Goal: Task Accomplishment & Management: Manage account settings

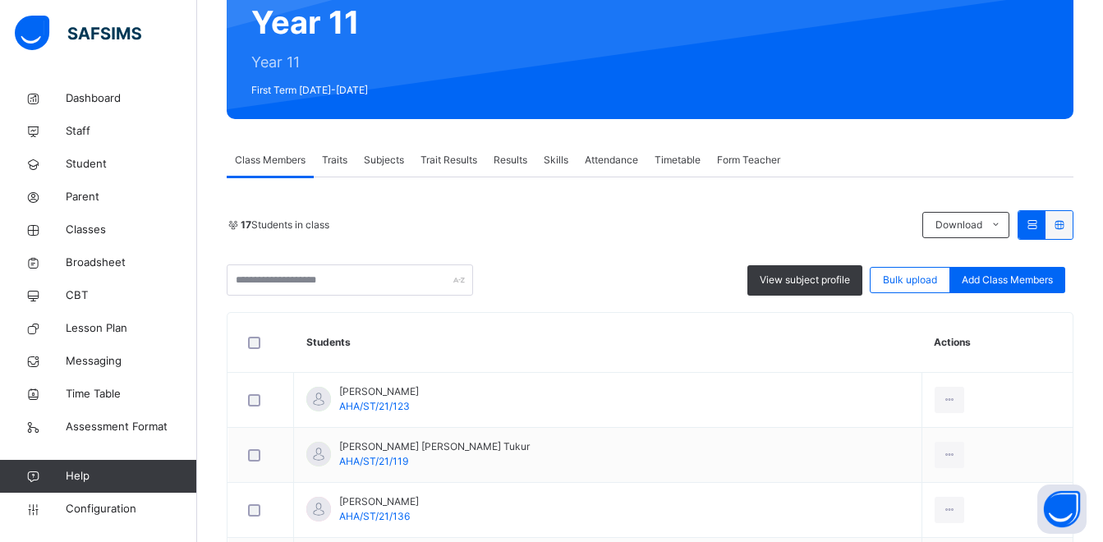
scroll to position [164, 0]
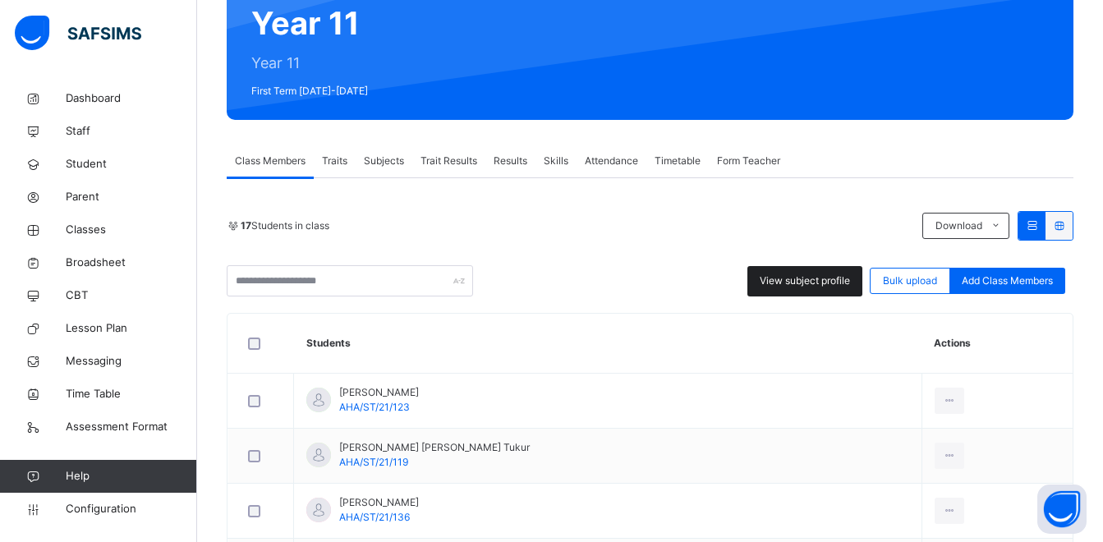
click at [795, 277] on span "View subject profile" at bounding box center [804, 280] width 90 height 15
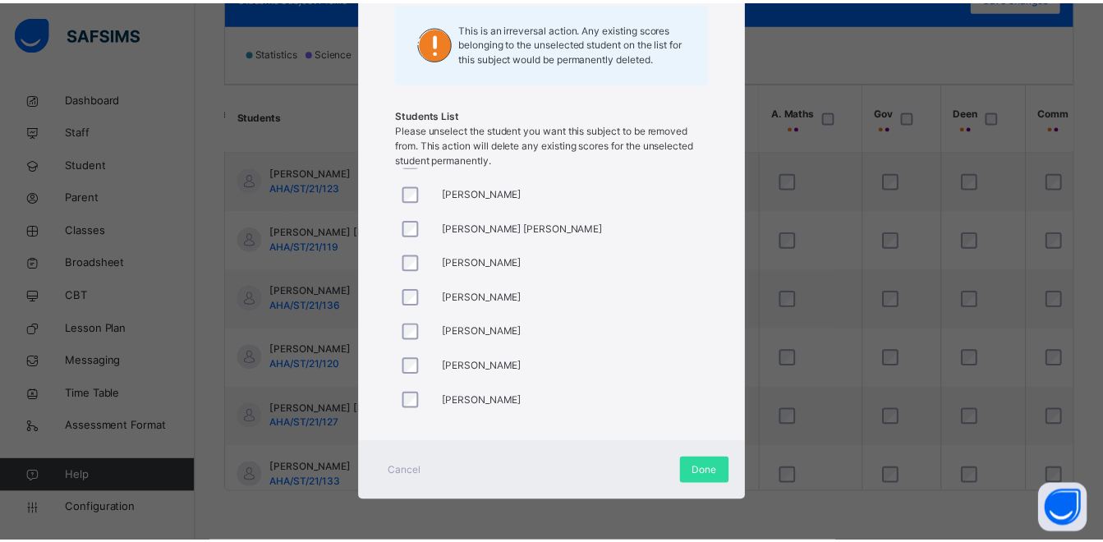
scroll to position [0, 0]
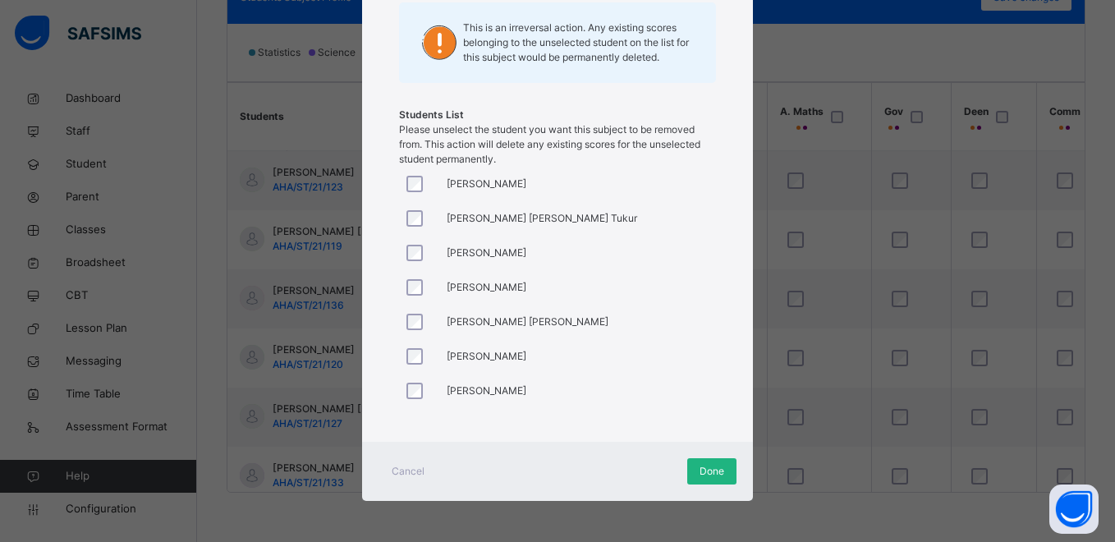
click at [706, 476] on span "Done" at bounding box center [711, 471] width 25 height 15
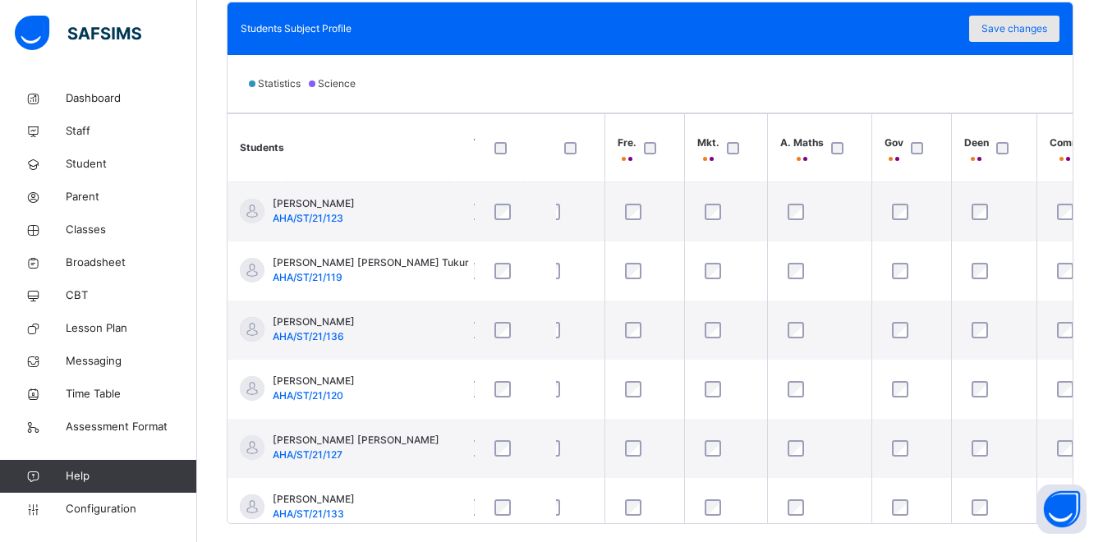
scroll to position [429, 0]
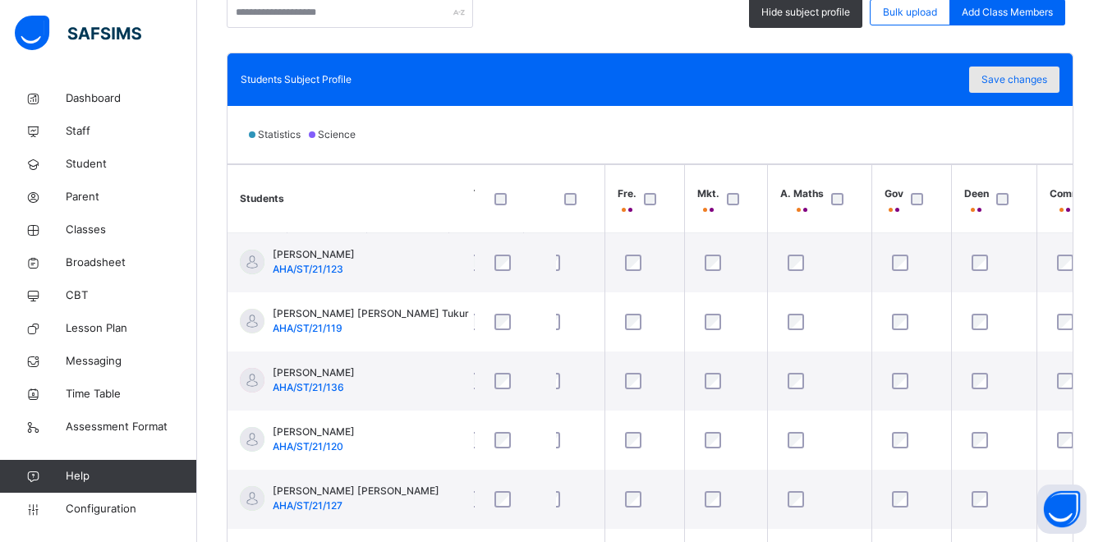
click at [1047, 85] on span "Save changes" at bounding box center [1014, 79] width 66 height 15
click at [1043, 77] on span "Save changes" at bounding box center [1014, 79] width 66 height 15
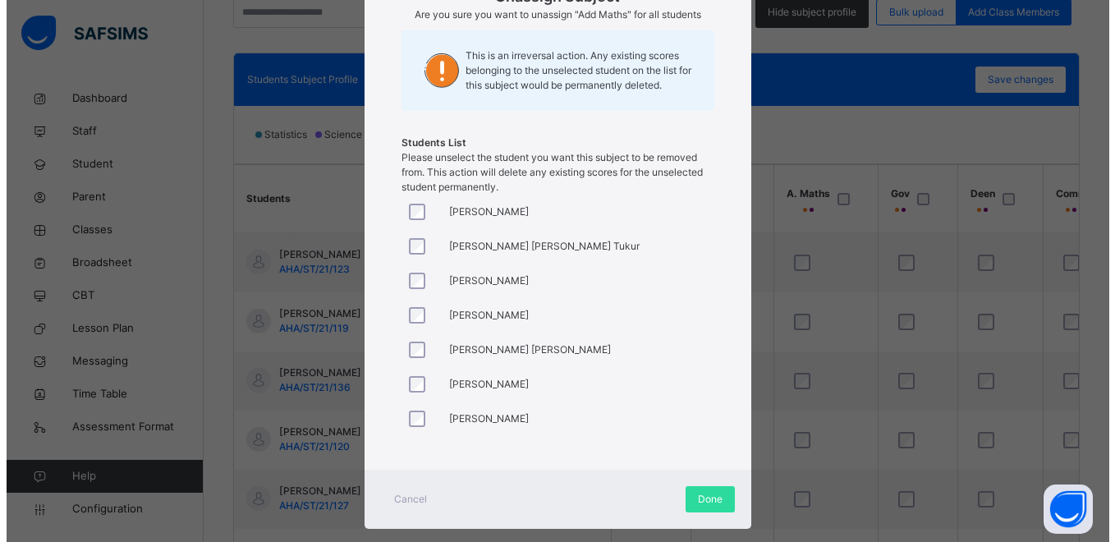
scroll to position [224, 0]
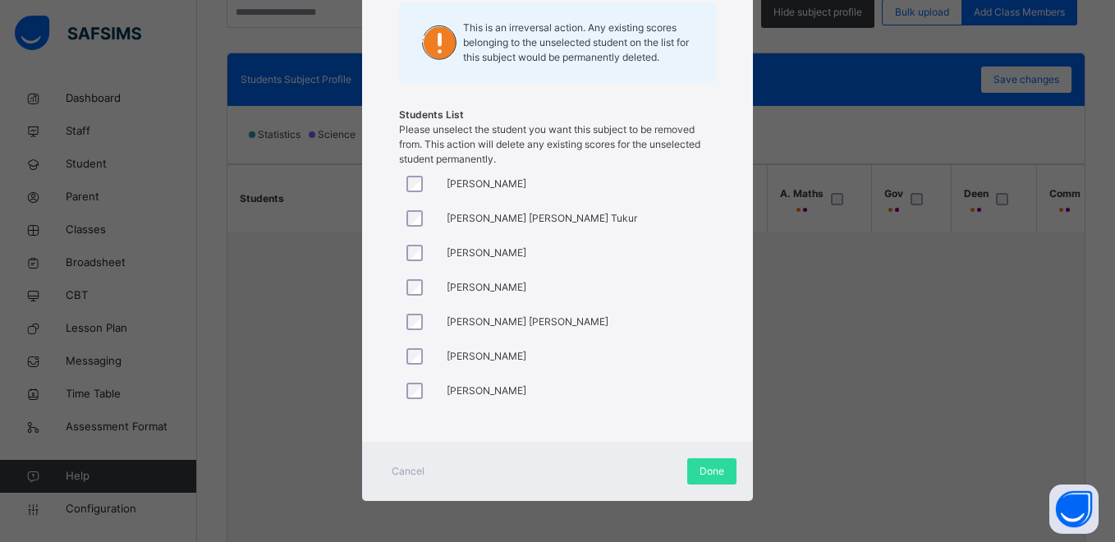
click at [415, 256] on div at bounding box center [418, 253] width 31 height 16
click at [411, 330] on div at bounding box center [418, 322] width 39 height 34
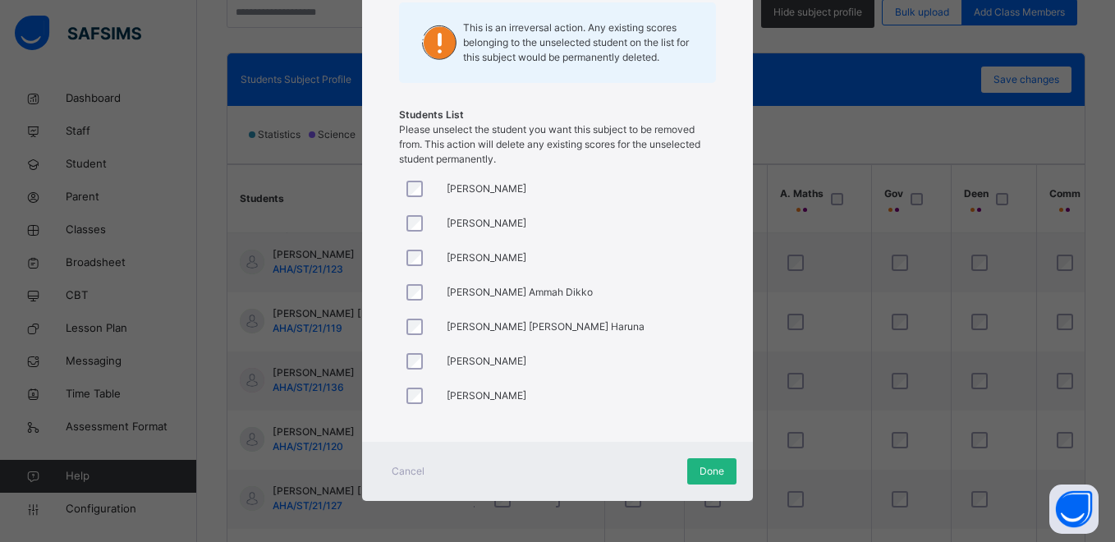
click at [701, 473] on span "Done" at bounding box center [711, 471] width 25 height 15
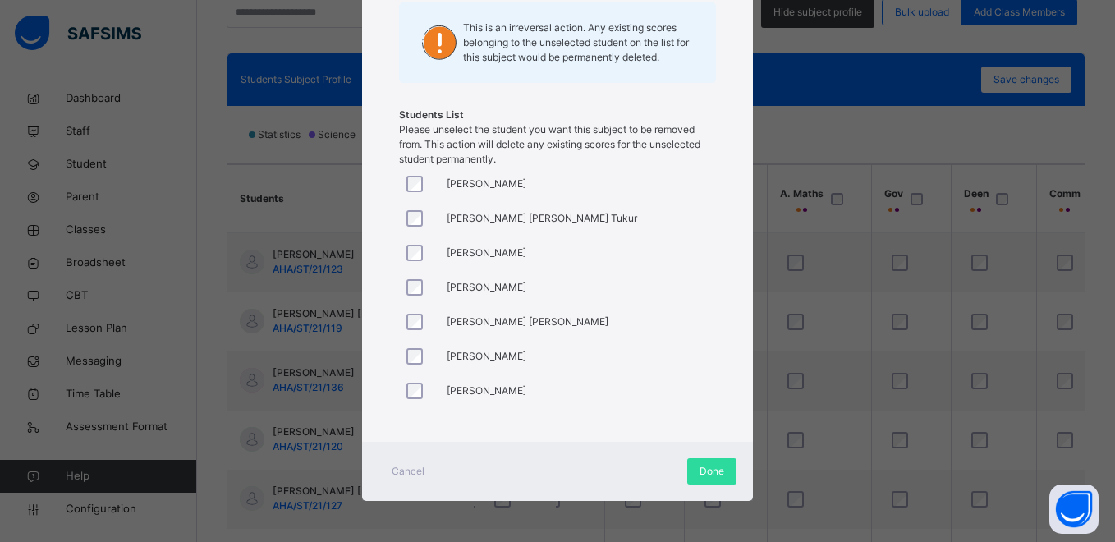
click at [408, 208] on div at bounding box center [418, 218] width 39 height 34
click at [404, 364] on div at bounding box center [418, 356] width 39 height 34
click at [713, 473] on span "Done" at bounding box center [711, 471] width 25 height 15
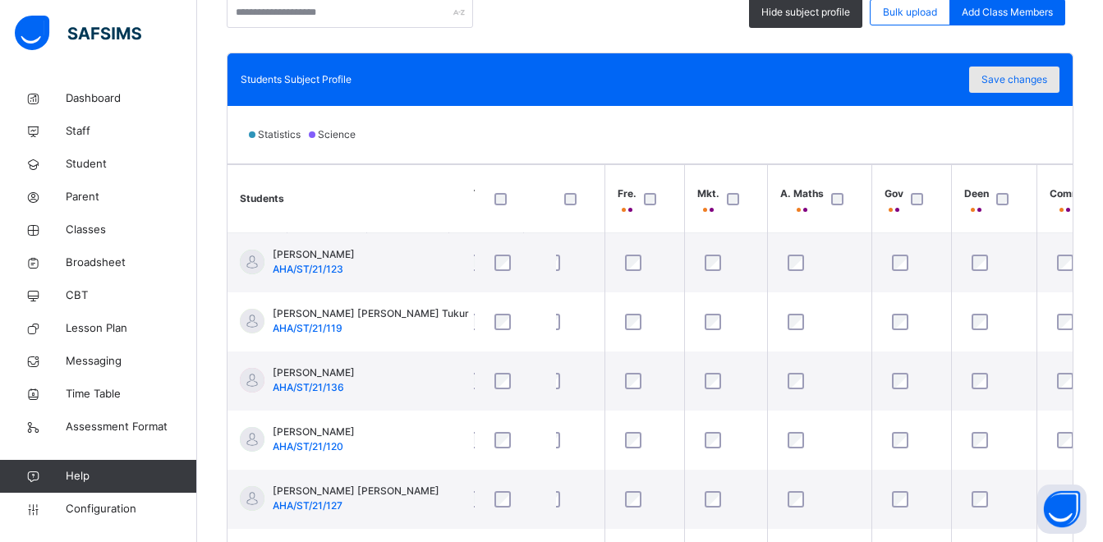
click at [1015, 73] on span "Save changes" at bounding box center [1014, 79] width 66 height 15
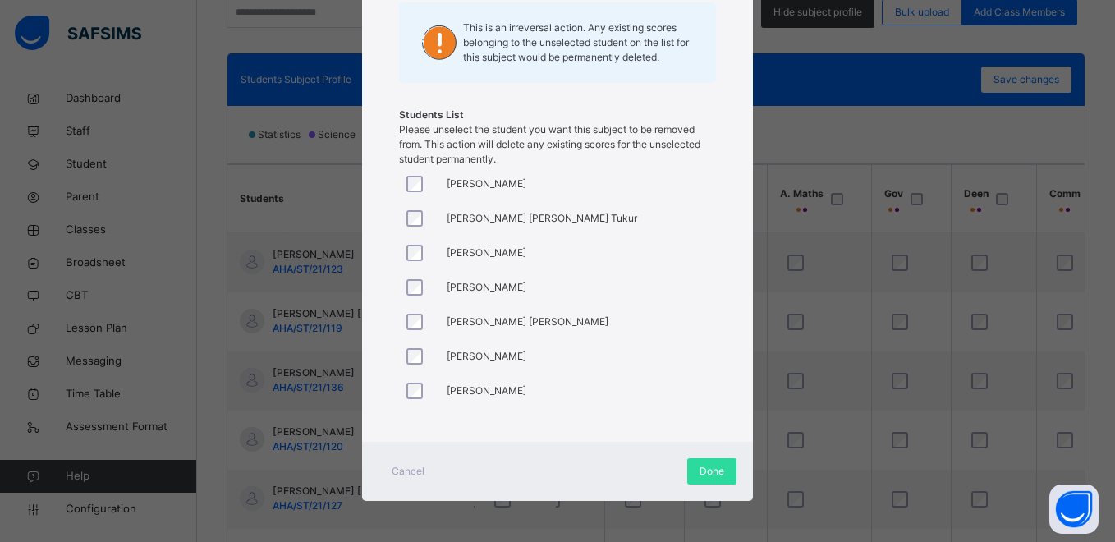
click at [411, 314] on div at bounding box center [418, 322] width 39 height 34
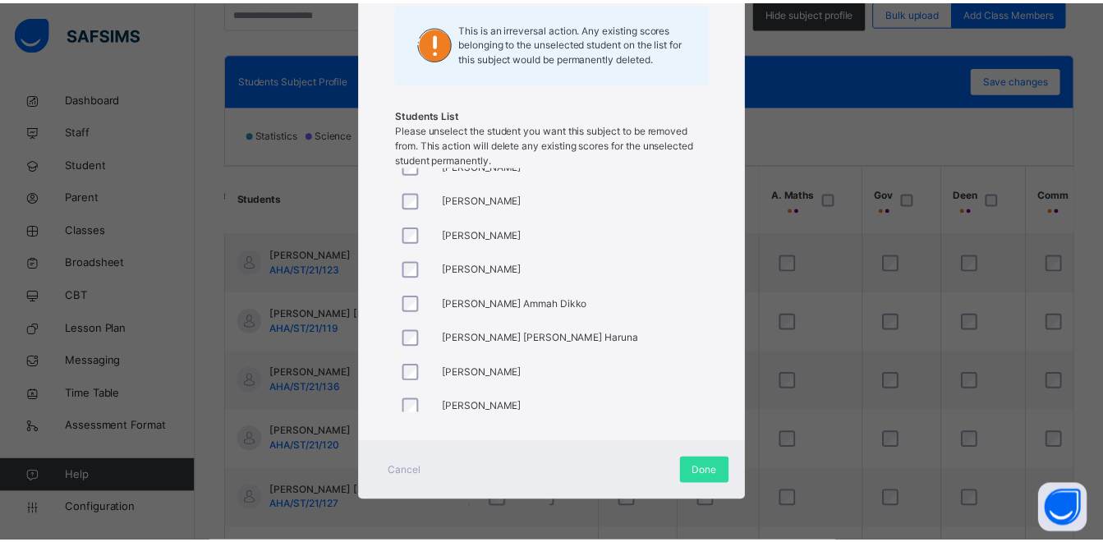
scroll to position [340, 0]
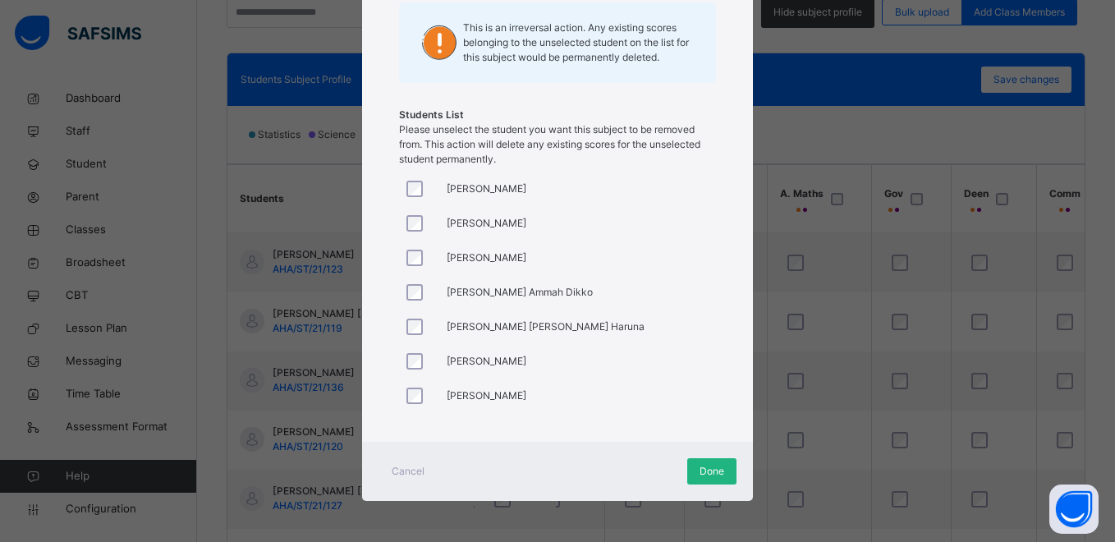
click at [703, 471] on span "Done" at bounding box center [711, 471] width 25 height 15
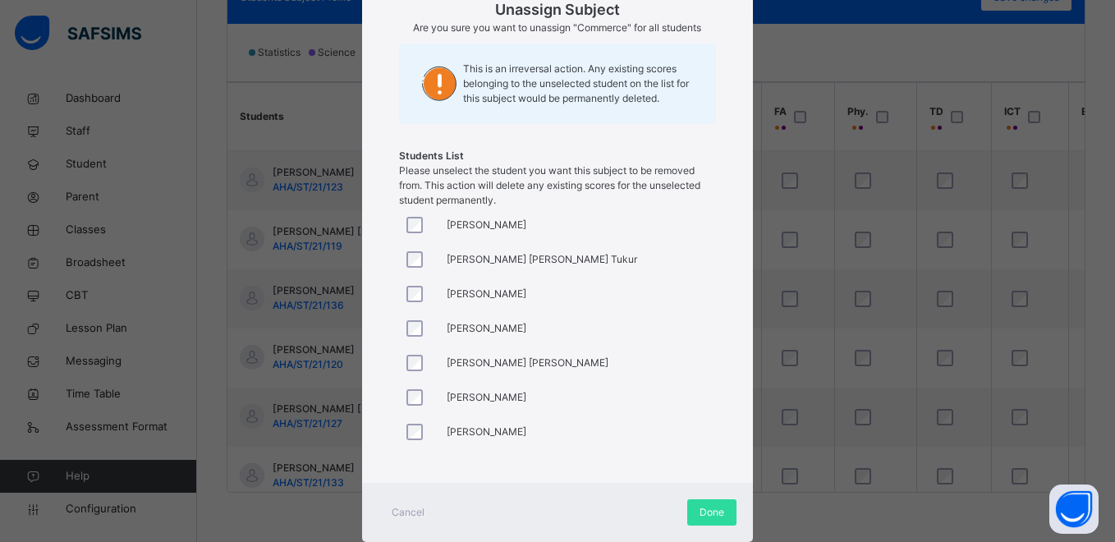
scroll to position [224, 0]
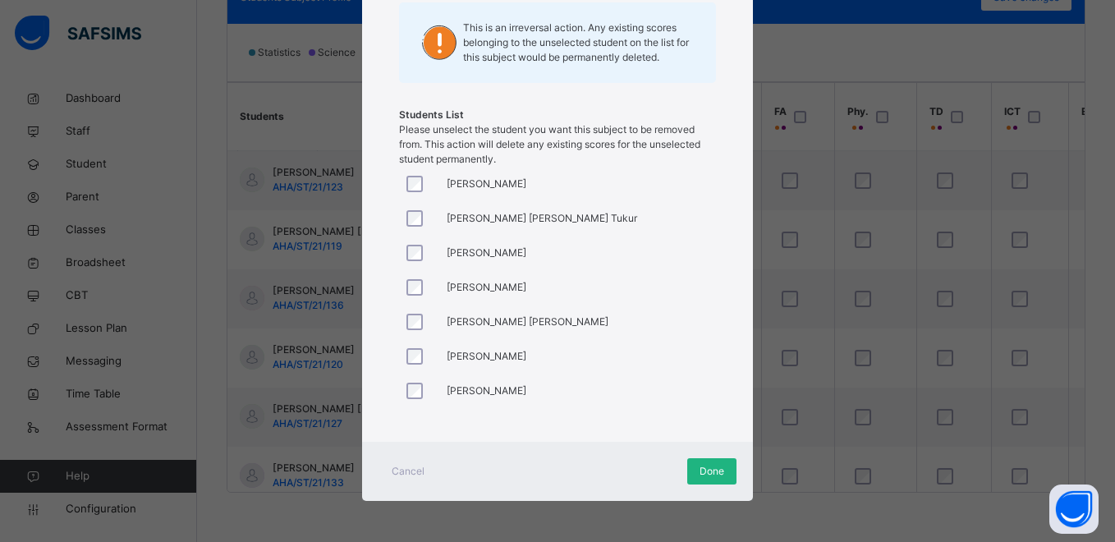
click at [711, 468] on span "Done" at bounding box center [711, 471] width 25 height 15
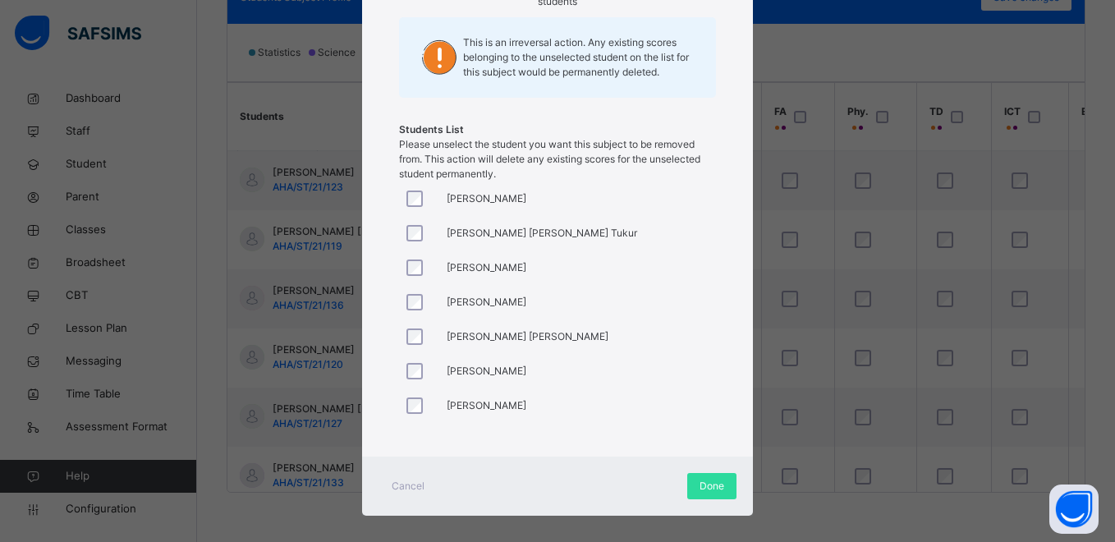
click at [410, 311] on div at bounding box center [418, 302] width 39 height 34
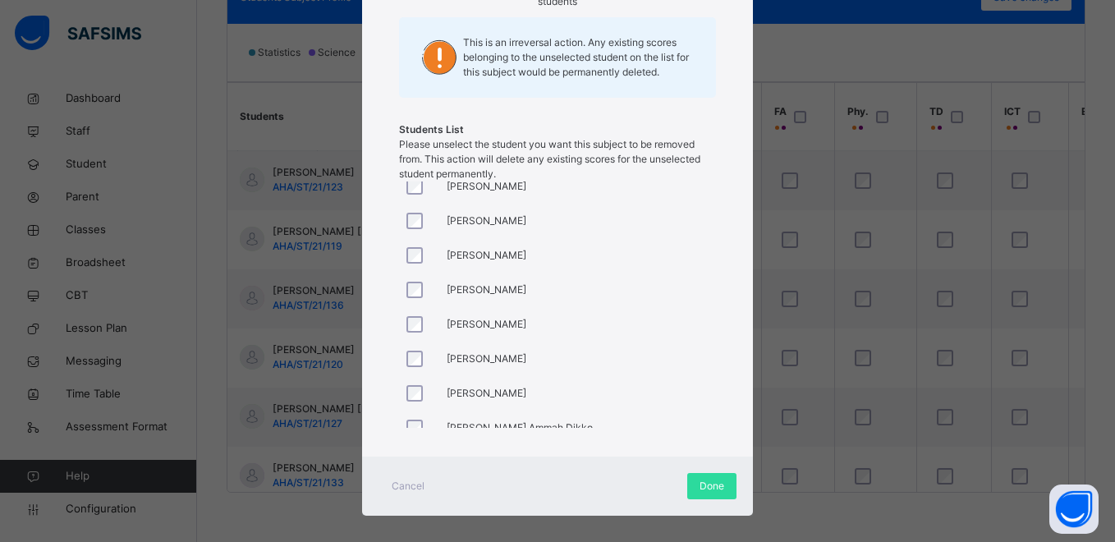
scroll to position [246, 0]
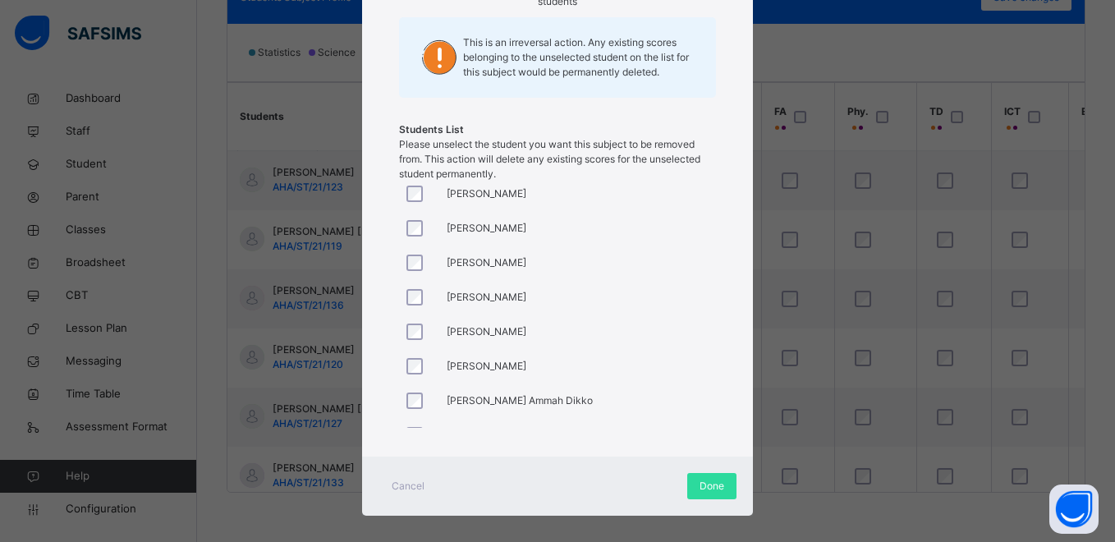
click at [409, 319] on div at bounding box center [418, 331] width 39 height 34
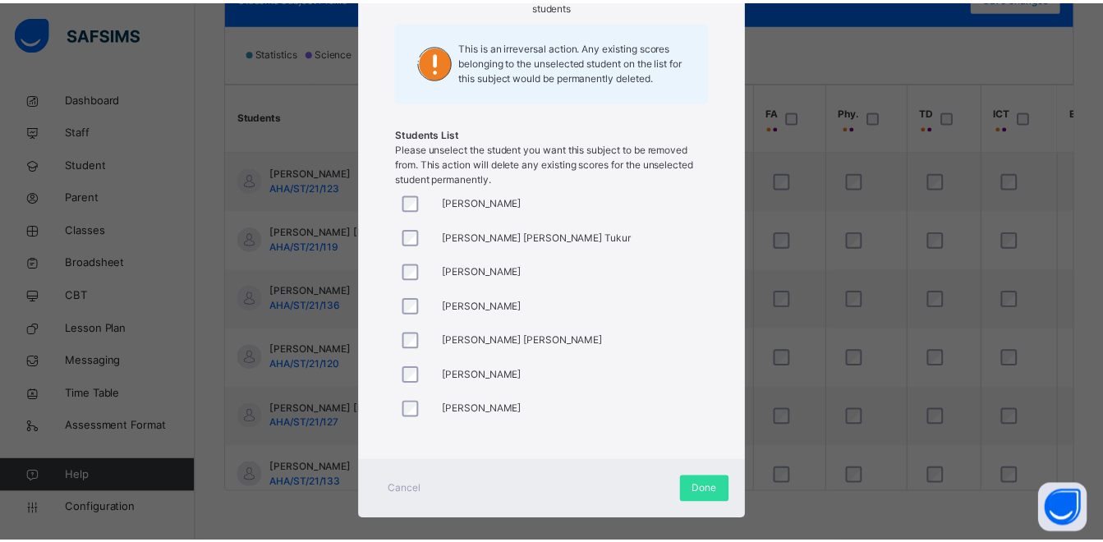
scroll to position [239, 0]
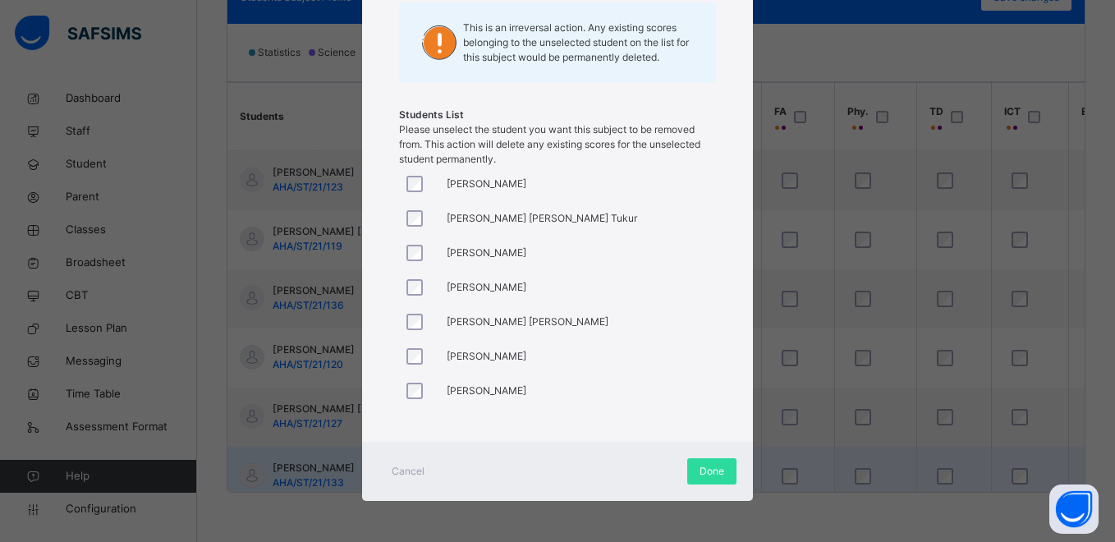
click at [701, 472] on span "Done" at bounding box center [711, 471] width 25 height 15
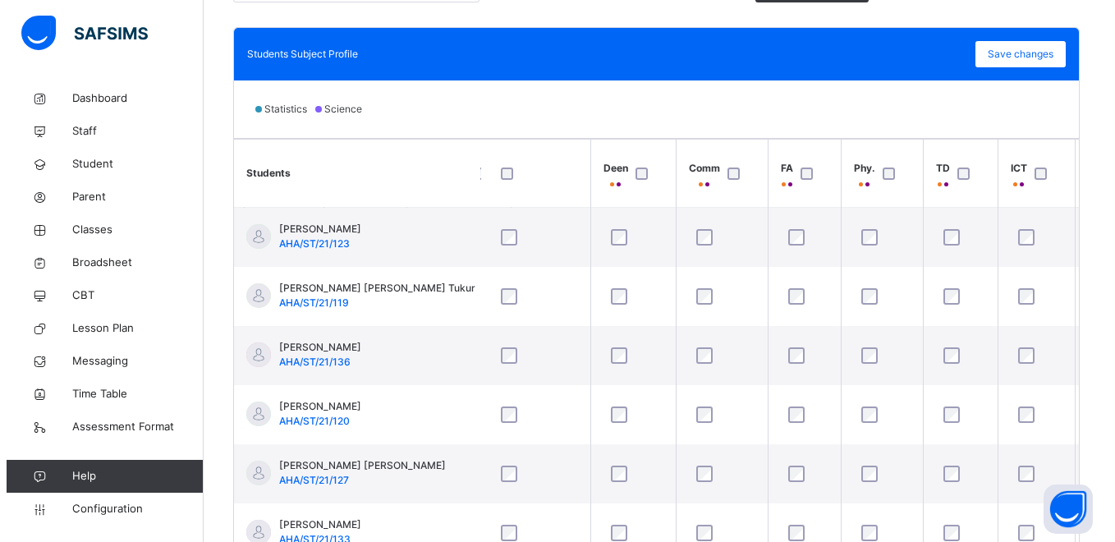
scroll to position [429, 0]
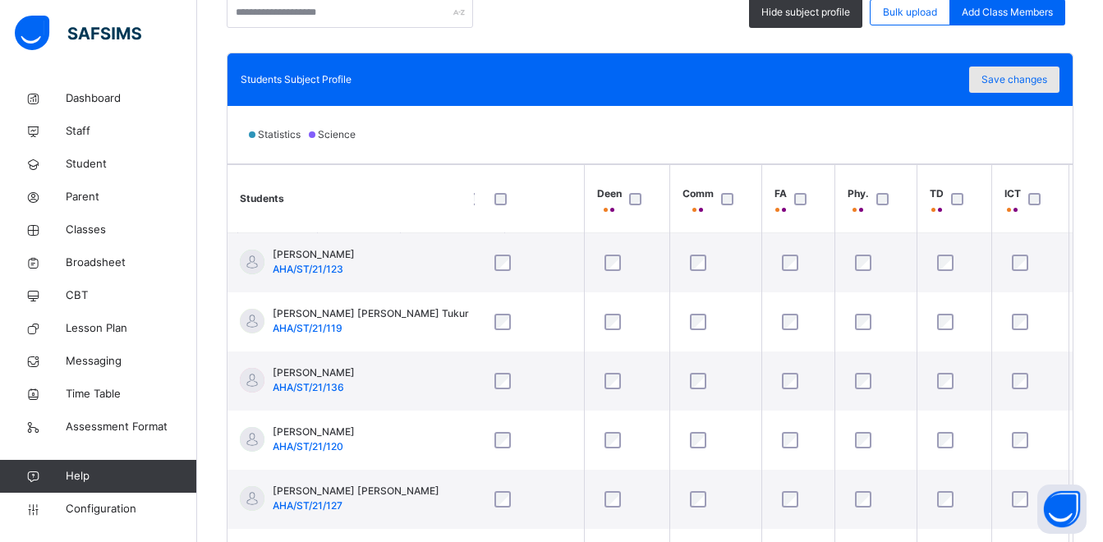
click at [1023, 85] on span "Save changes" at bounding box center [1014, 79] width 66 height 15
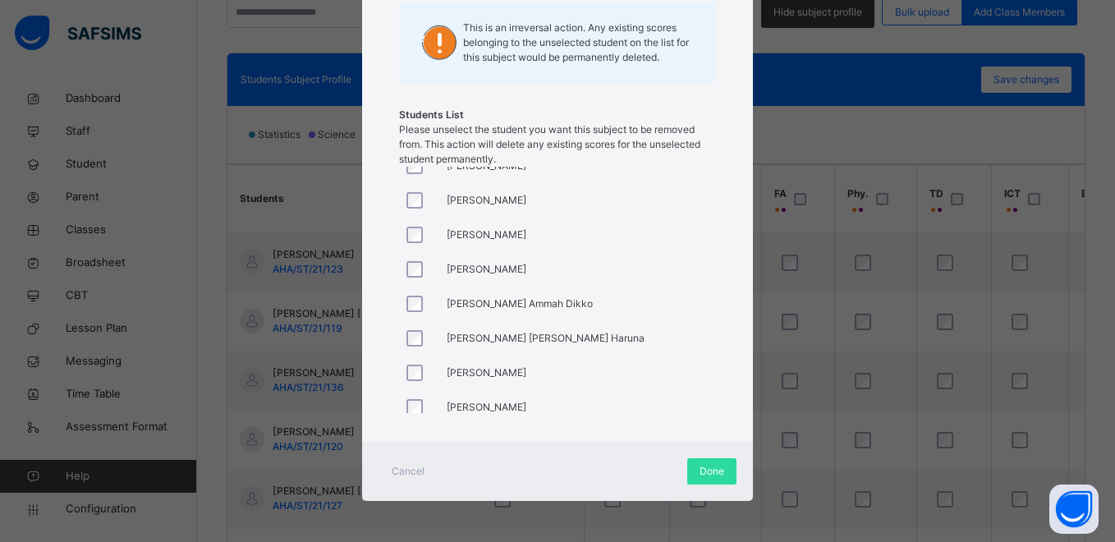
scroll to position [340, 0]
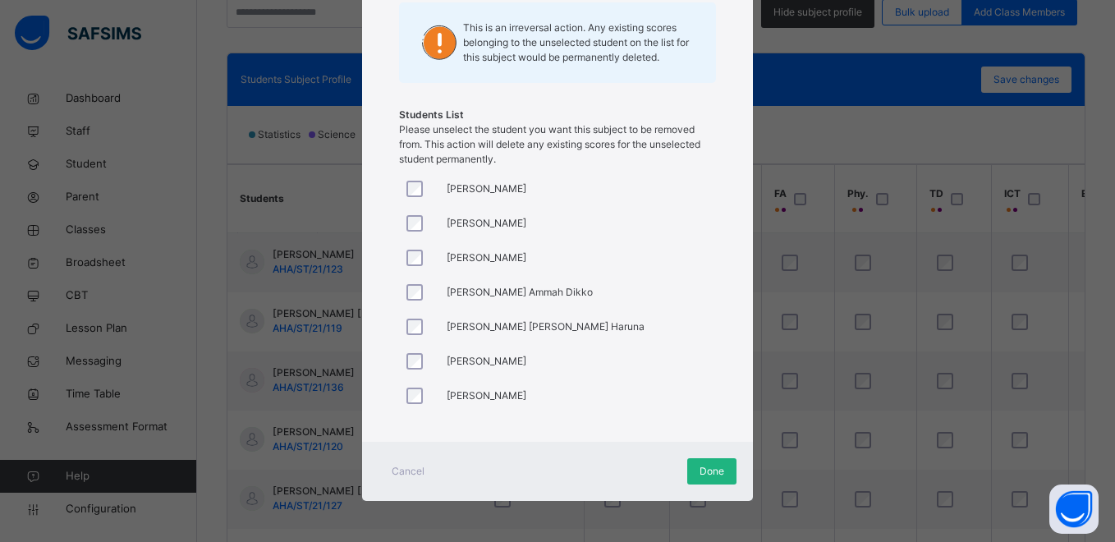
click at [699, 469] on span "Done" at bounding box center [711, 471] width 25 height 15
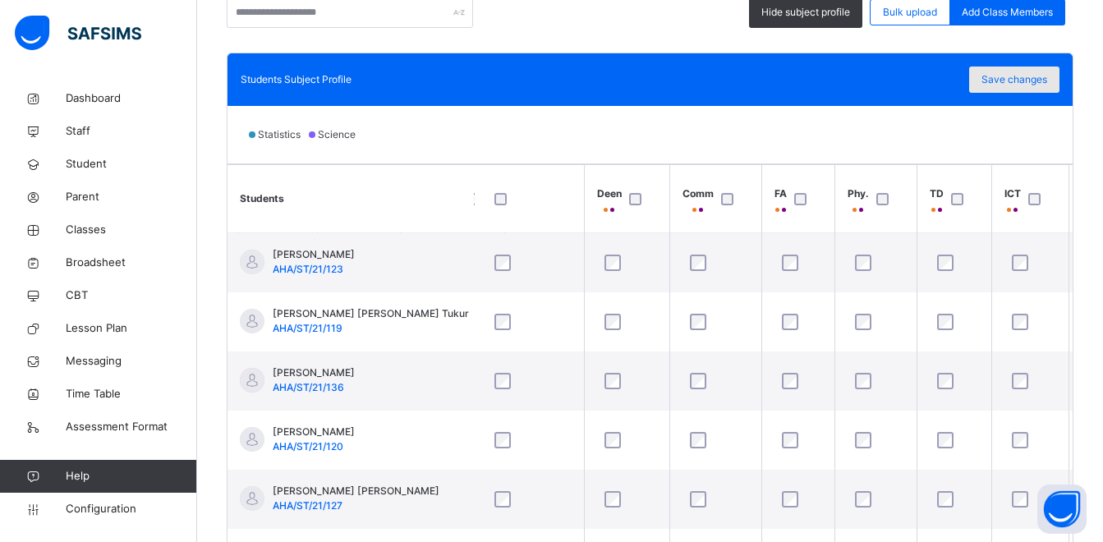
click at [1040, 72] on span "Save changes" at bounding box center [1014, 79] width 66 height 15
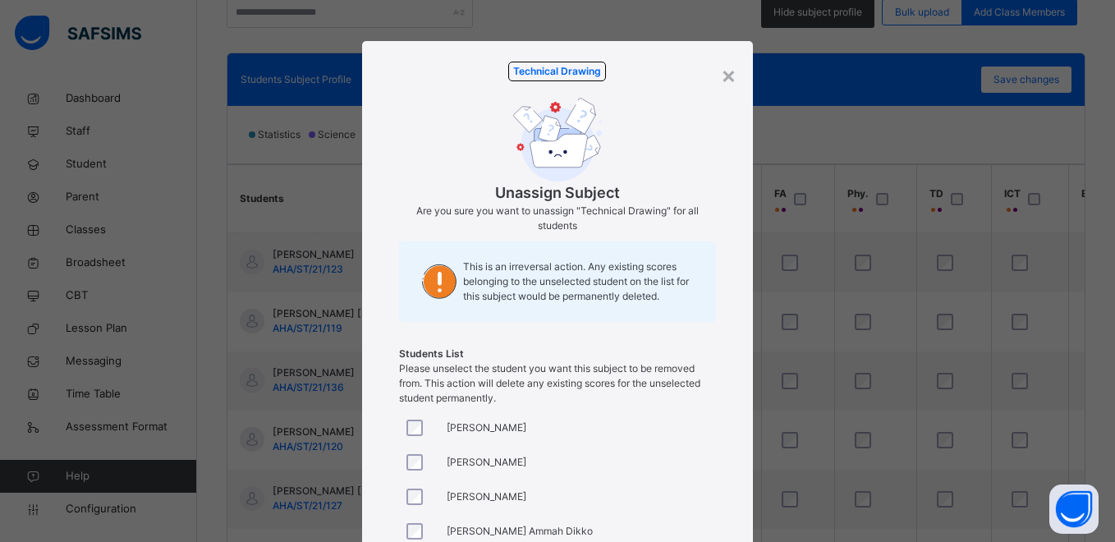
scroll to position [239, 0]
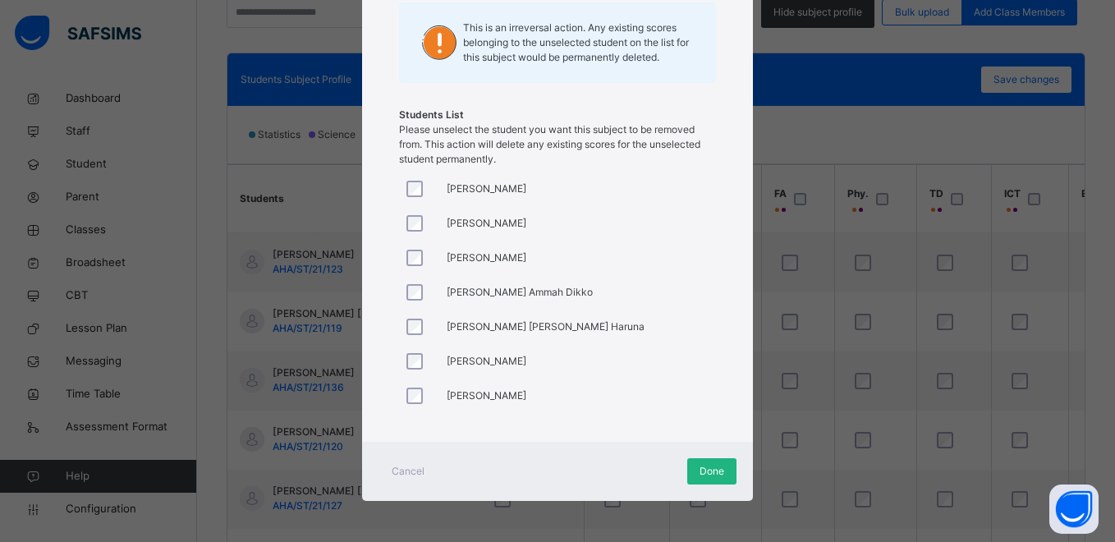
click at [699, 470] on span "Done" at bounding box center [711, 471] width 25 height 15
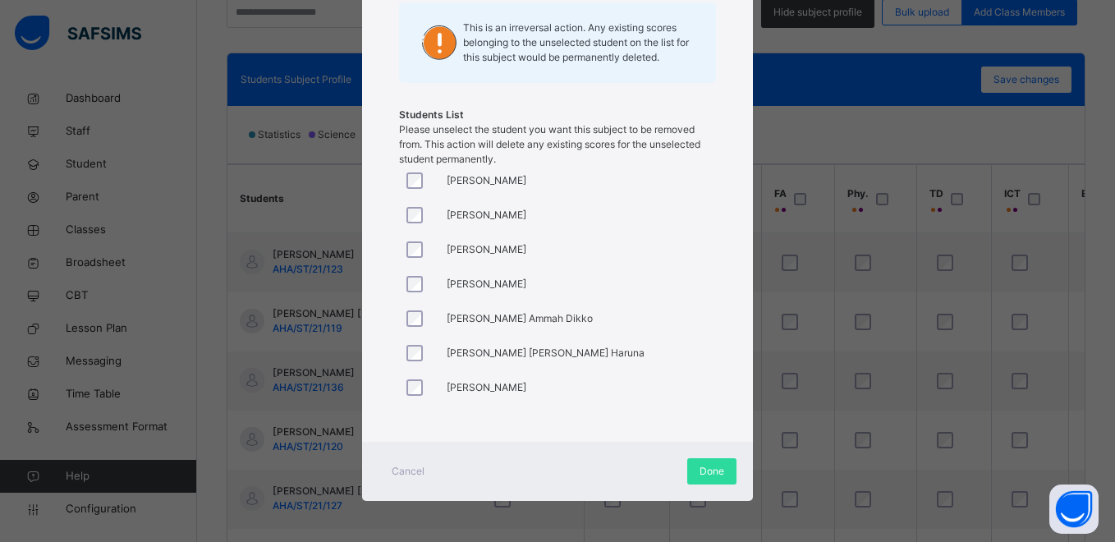
scroll to position [340, 0]
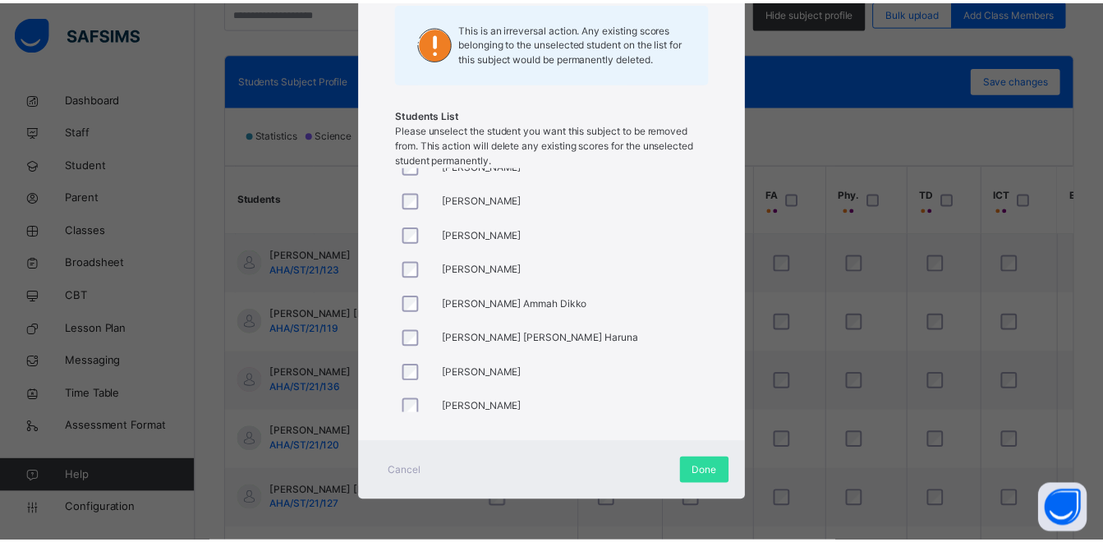
scroll to position [340, 0]
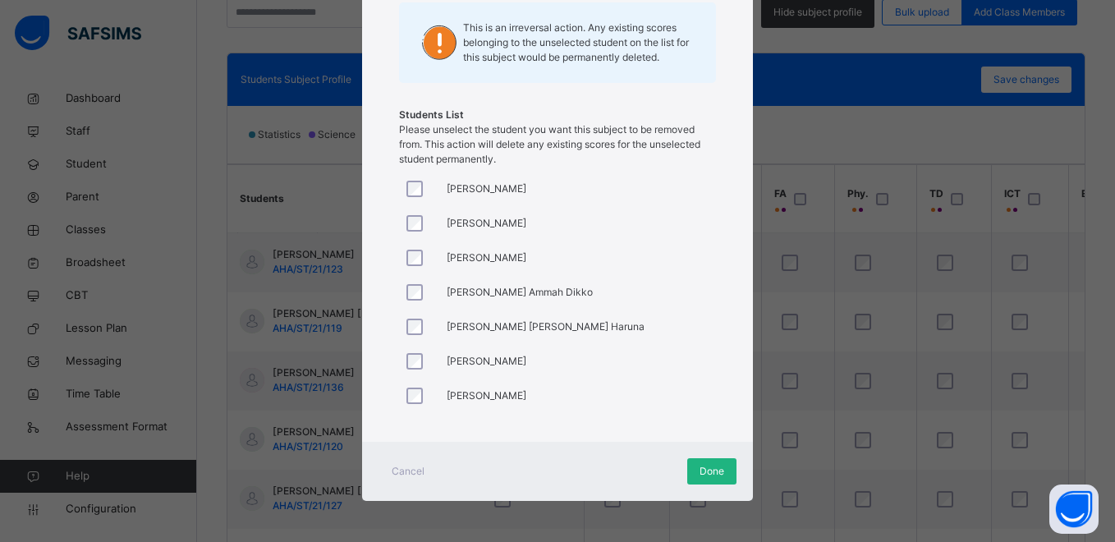
click at [703, 474] on span "Done" at bounding box center [711, 471] width 25 height 15
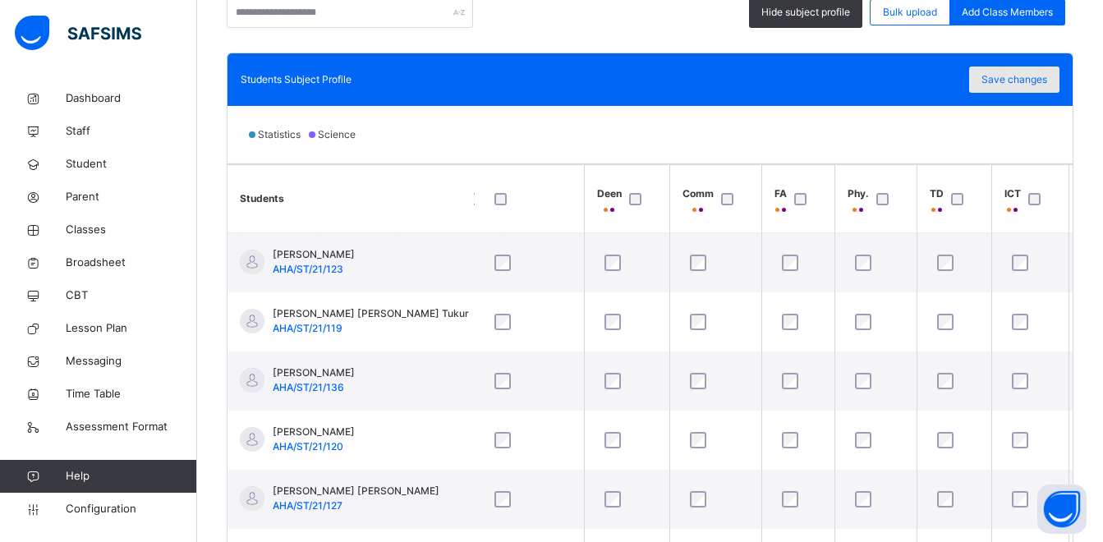
click at [1018, 80] on span "Save changes" at bounding box center [1014, 79] width 66 height 15
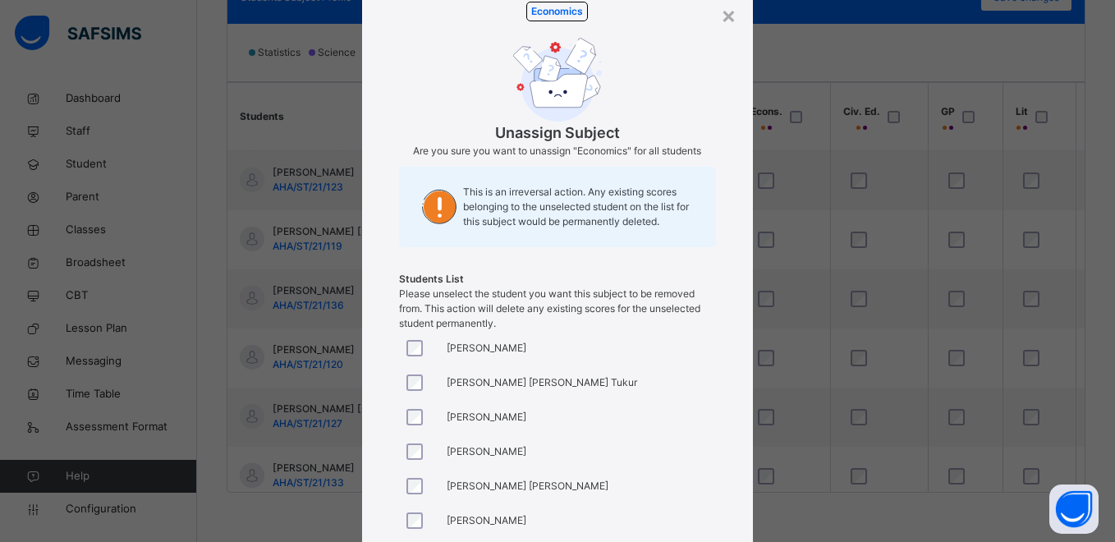
scroll to position [224, 0]
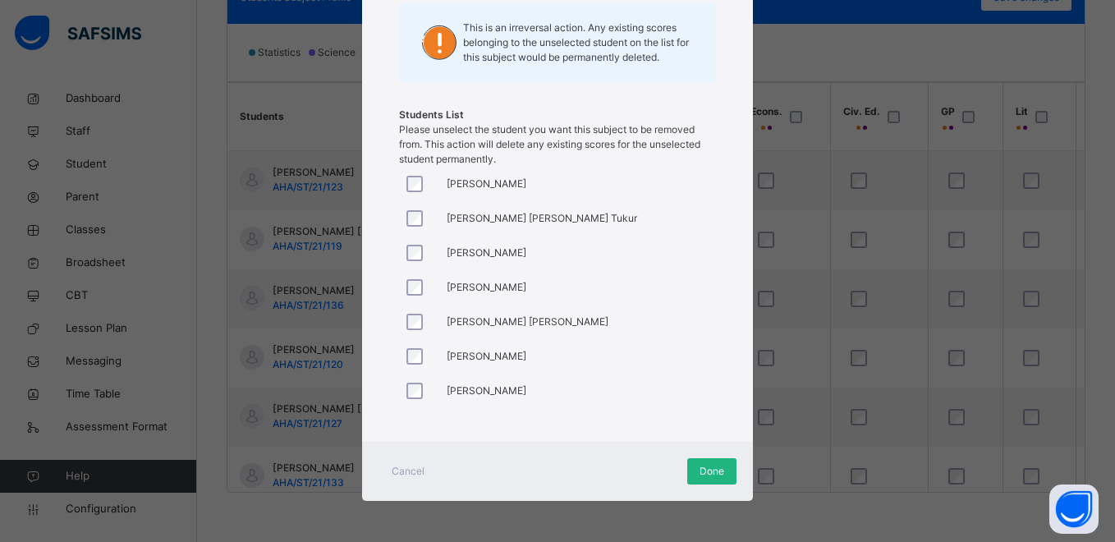
click at [713, 467] on span "Done" at bounding box center [711, 471] width 25 height 15
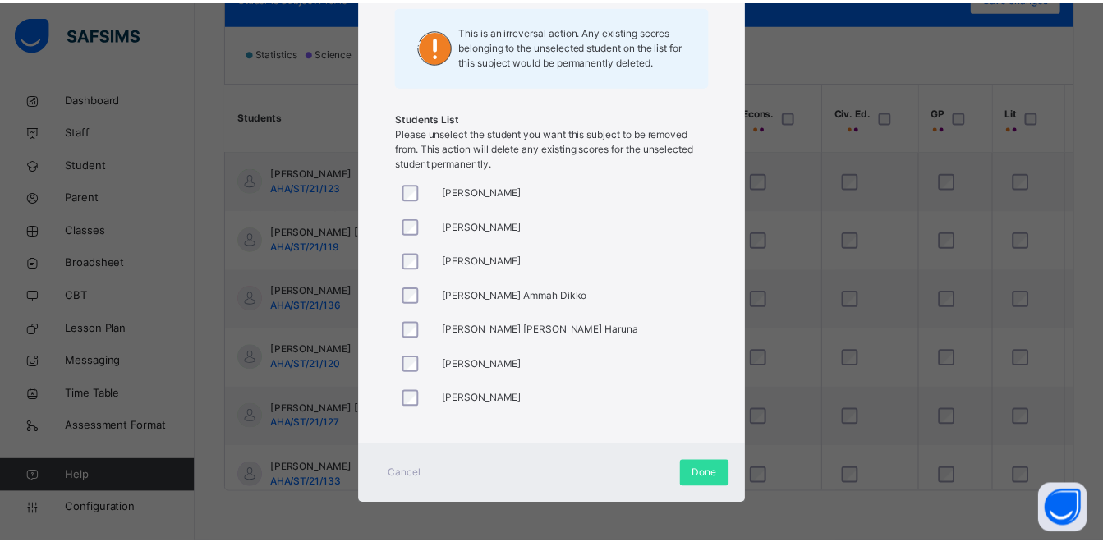
scroll to position [239, 0]
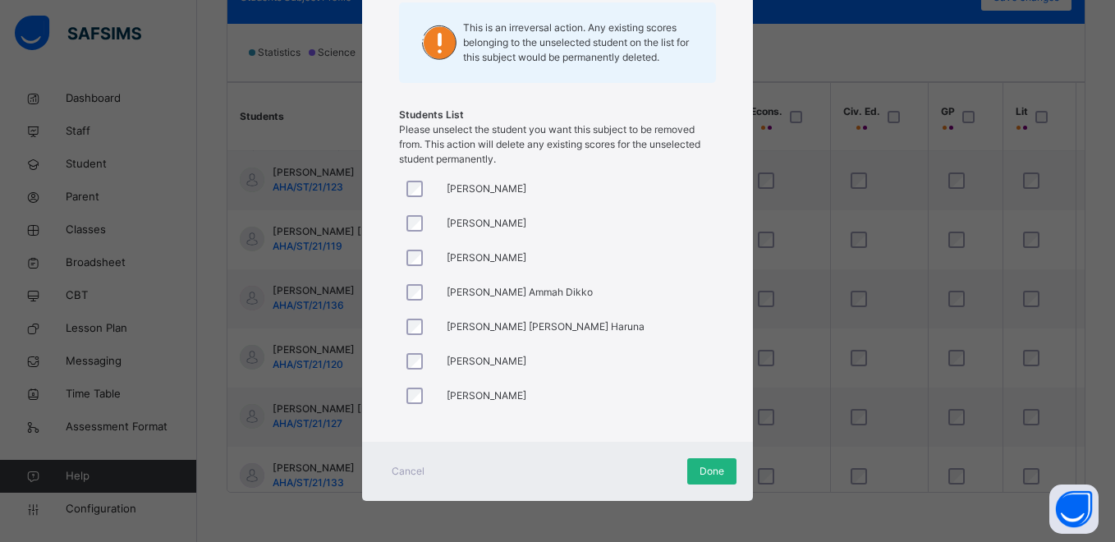
click at [703, 471] on span "Done" at bounding box center [711, 471] width 25 height 15
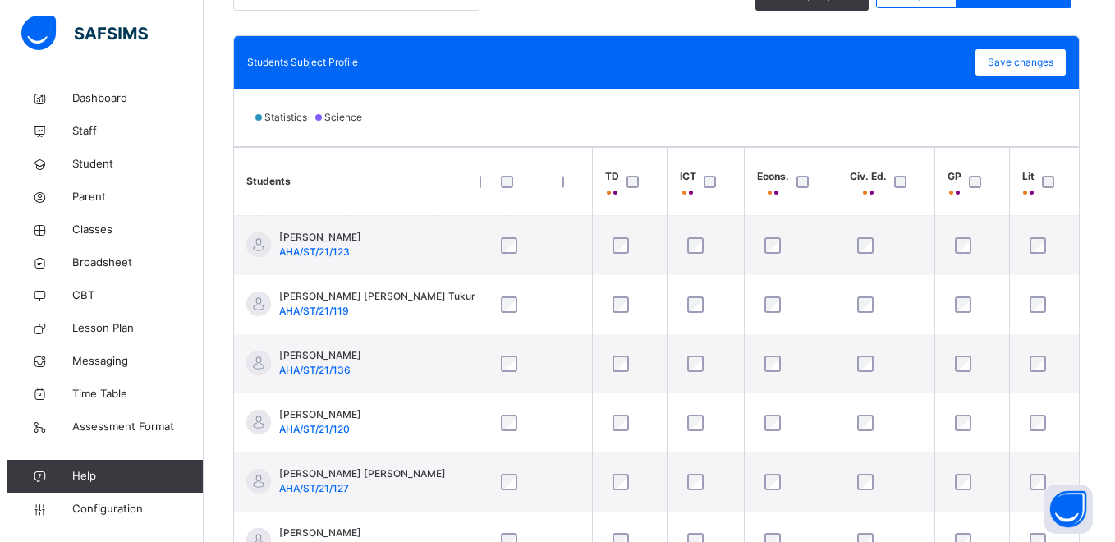
scroll to position [429, 0]
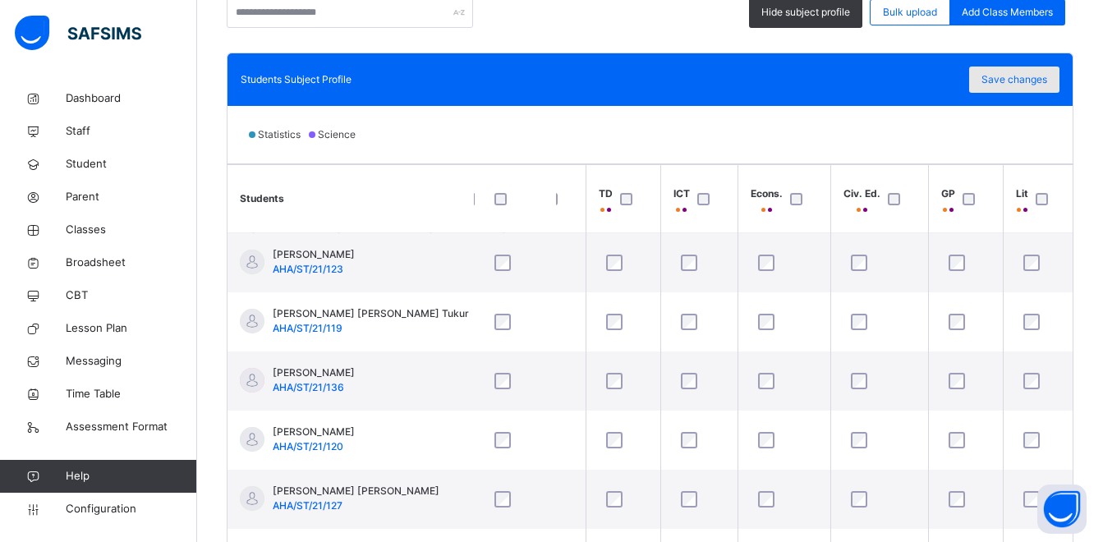
click at [1027, 85] on span "Save changes" at bounding box center [1014, 79] width 66 height 15
click at [1043, 76] on div "Save changes" at bounding box center [1014, 79] width 90 height 26
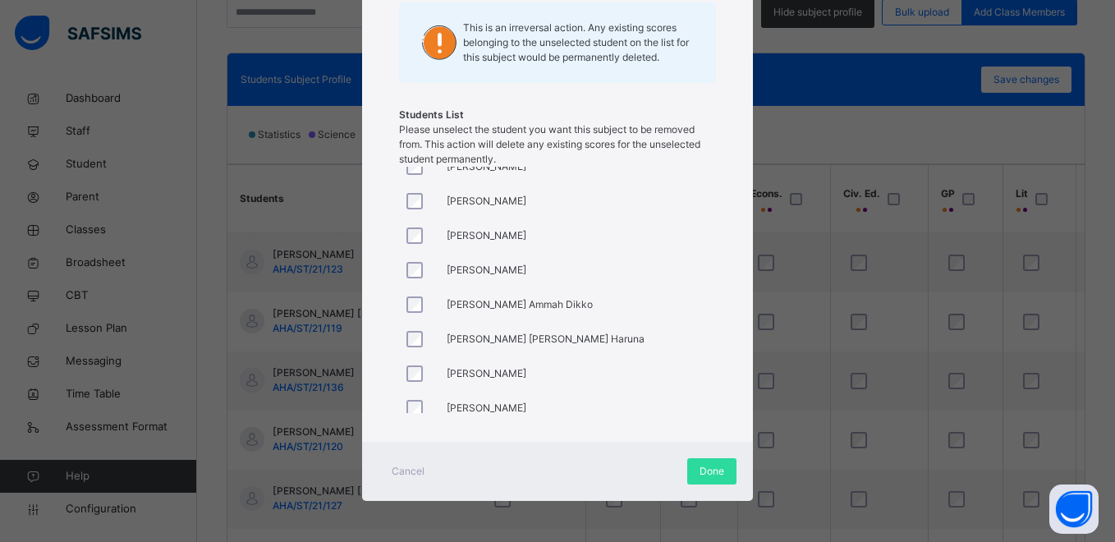
scroll to position [328, 0]
click at [405, 314] on div at bounding box center [418, 304] width 39 height 34
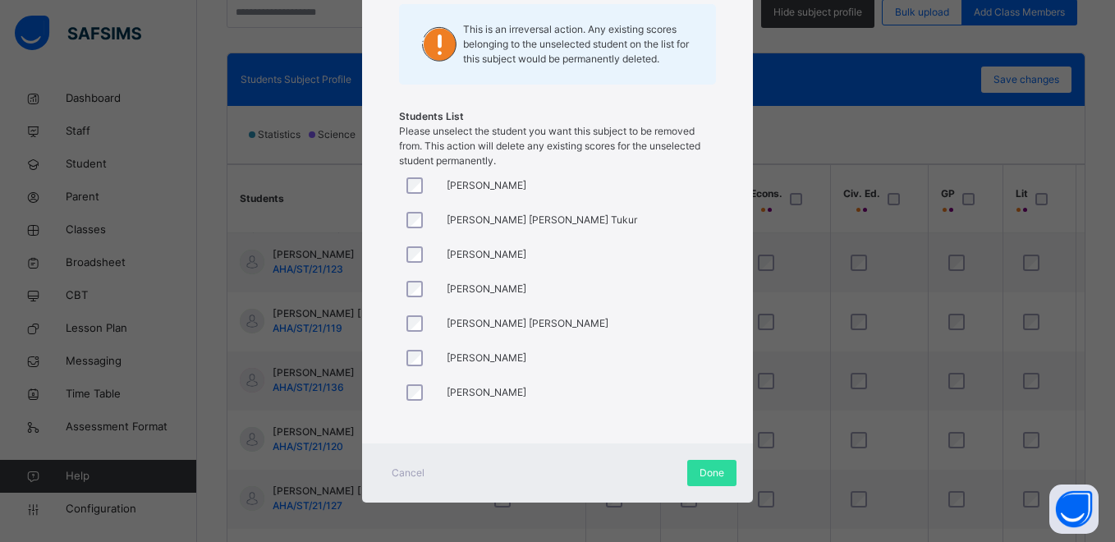
scroll to position [239, 0]
click at [713, 465] on span "Done" at bounding box center [711, 471] width 25 height 15
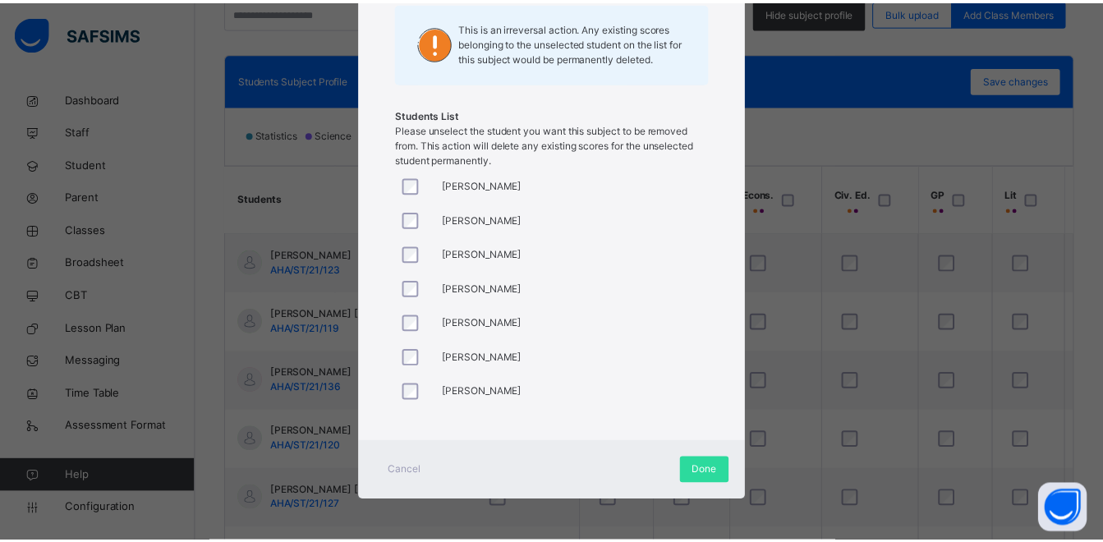
scroll to position [164, 0]
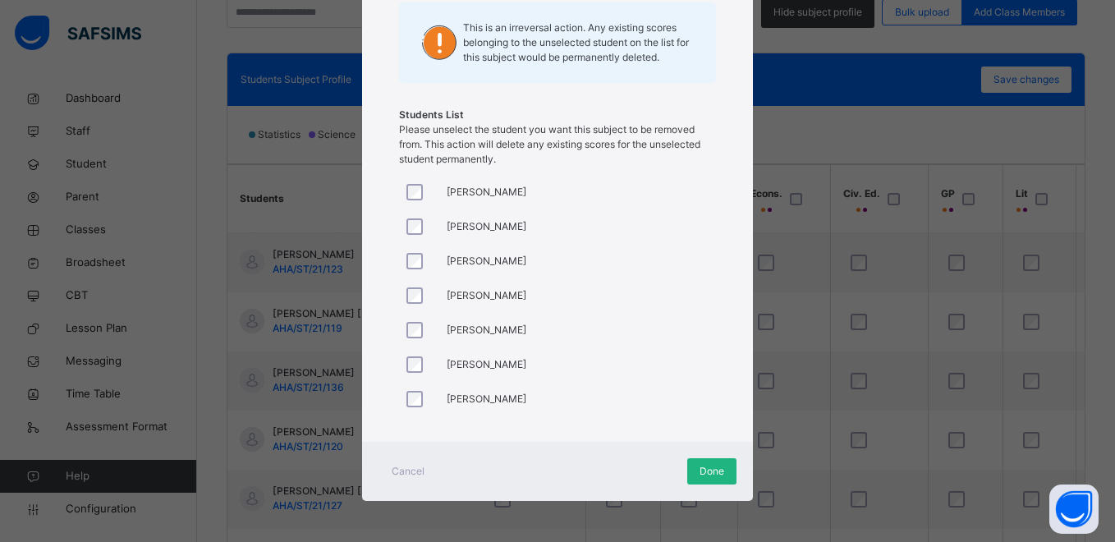
click at [715, 470] on span "Done" at bounding box center [711, 471] width 25 height 15
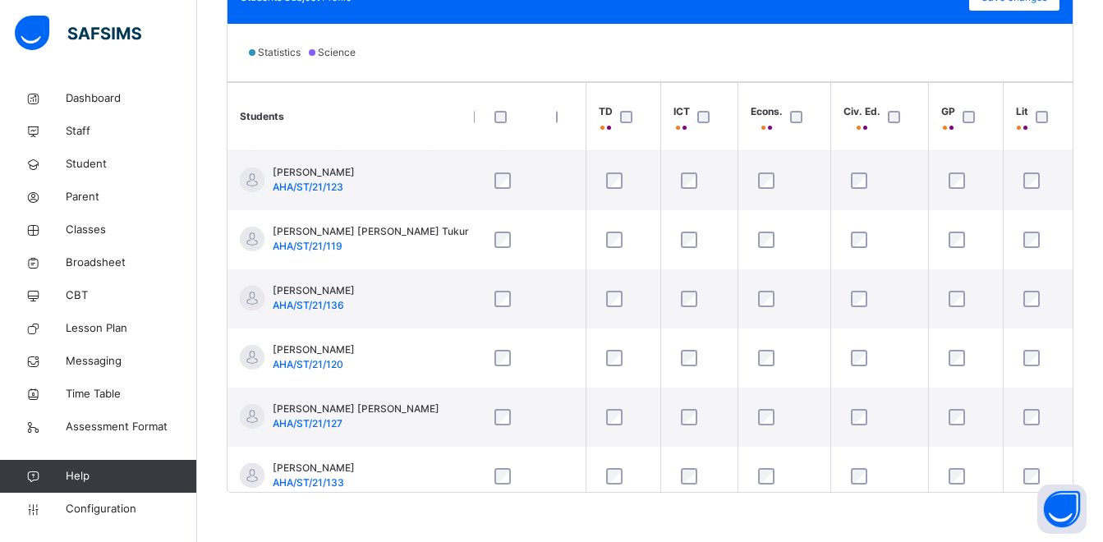
scroll to position [429, 0]
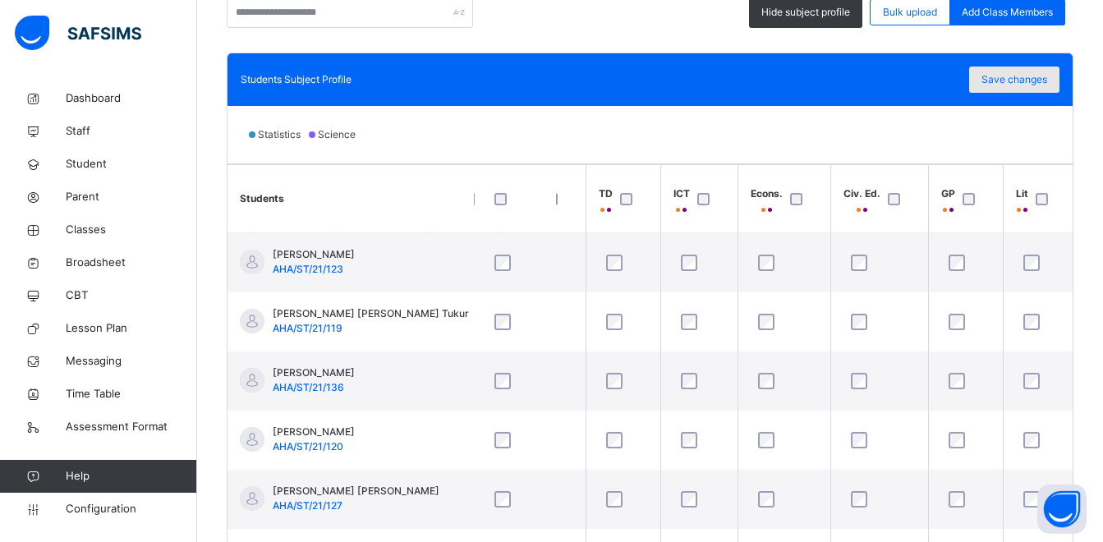
click at [1034, 82] on span "Save changes" at bounding box center [1014, 79] width 66 height 15
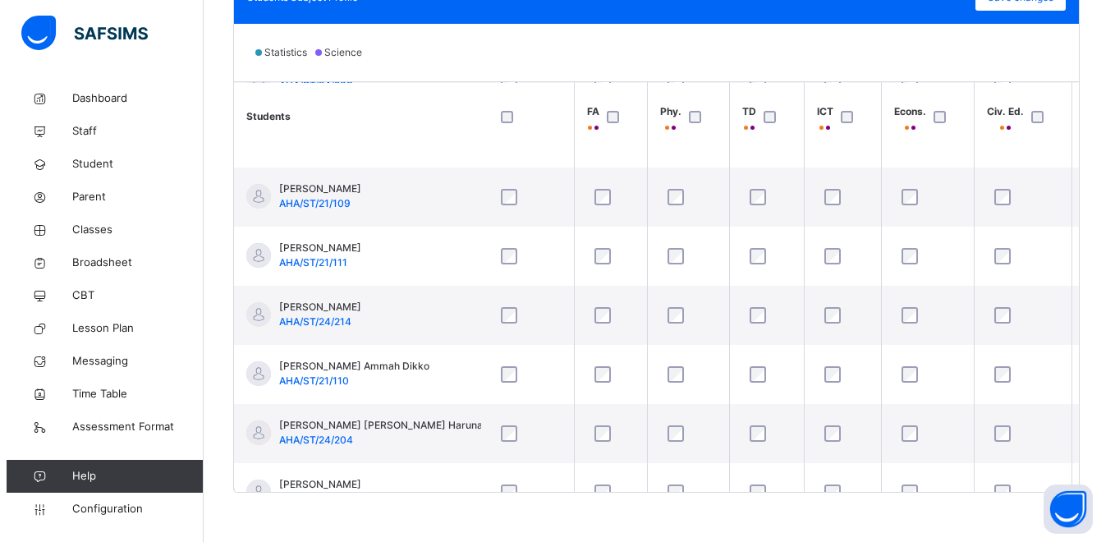
scroll to position [0, 0]
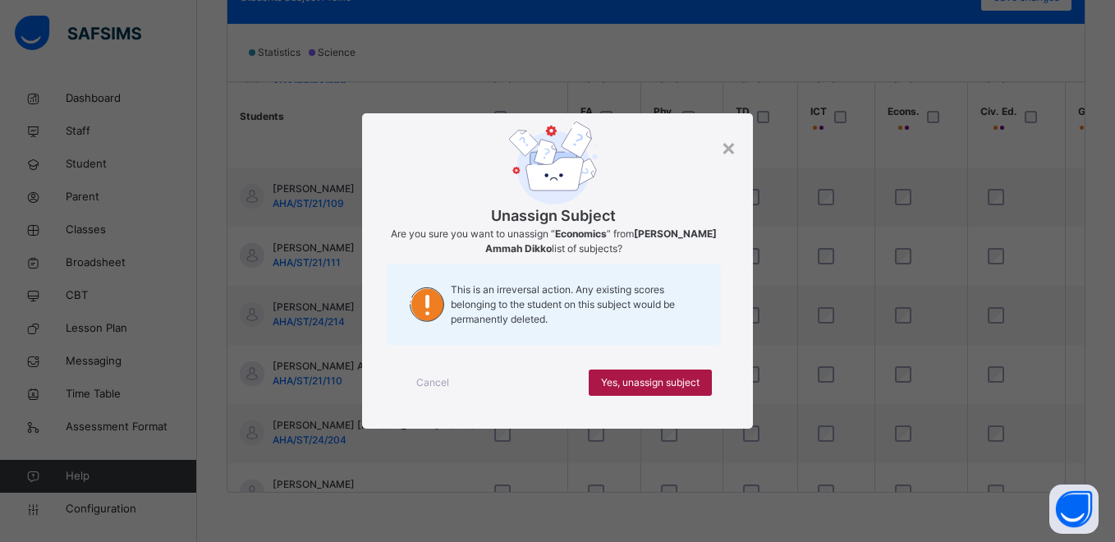
click at [691, 385] on span "Yes, unassign subject" at bounding box center [650, 382] width 99 height 15
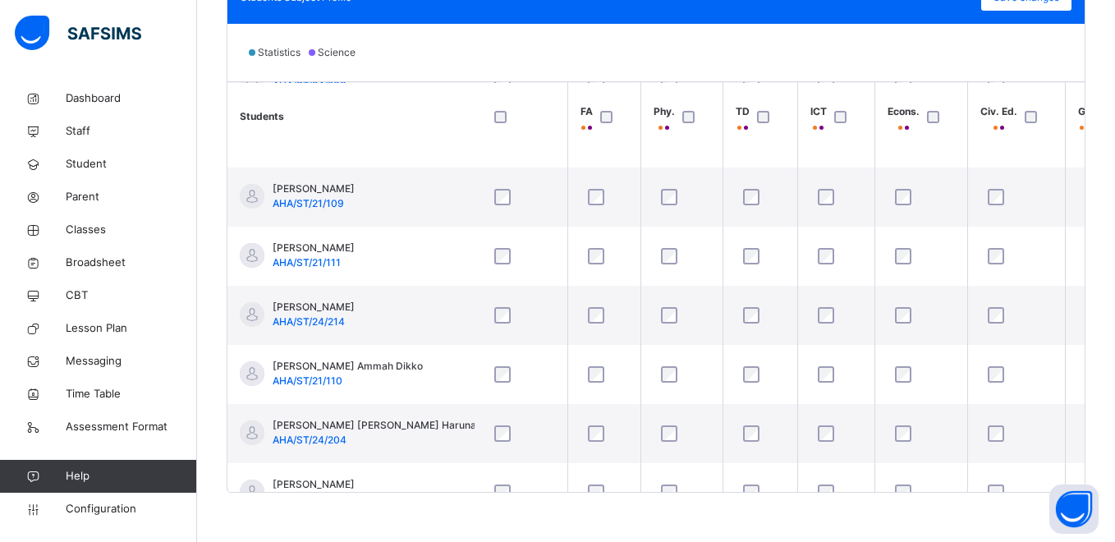
scroll to position [575, 1547]
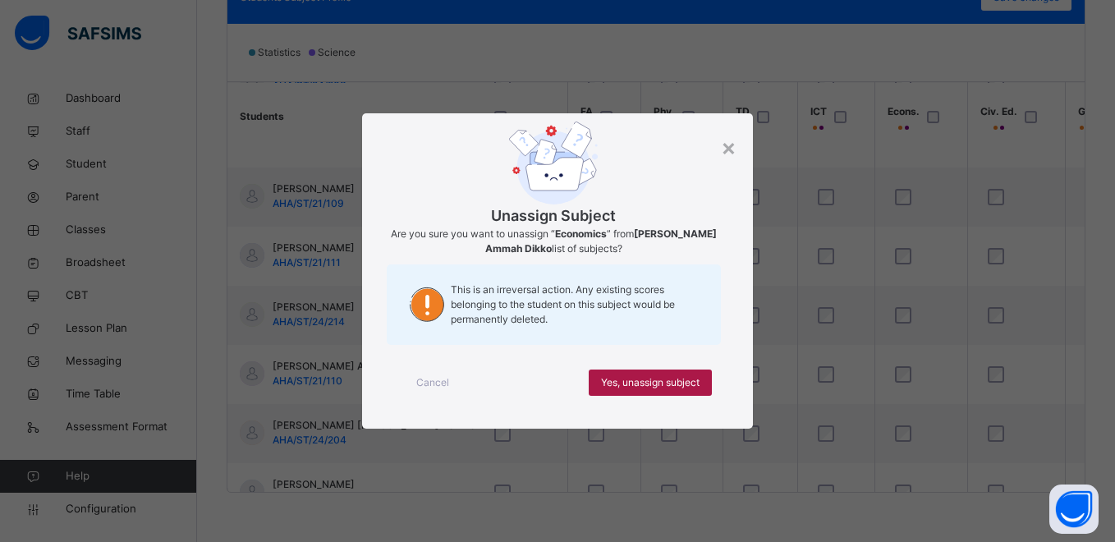
click at [692, 385] on span "Yes, unassign subject" at bounding box center [650, 382] width 99 height 15
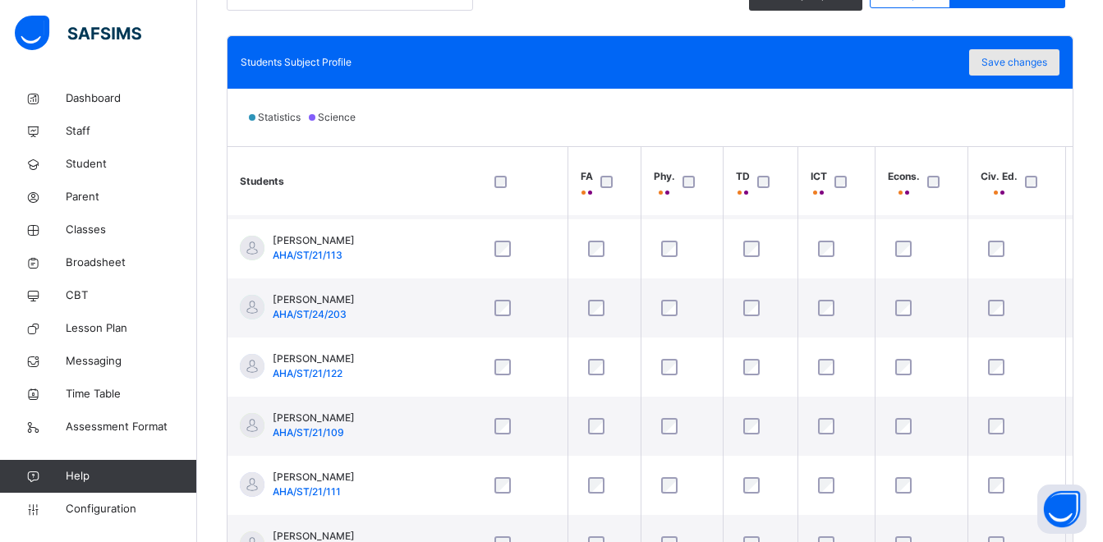
scroll to position [429, 0]
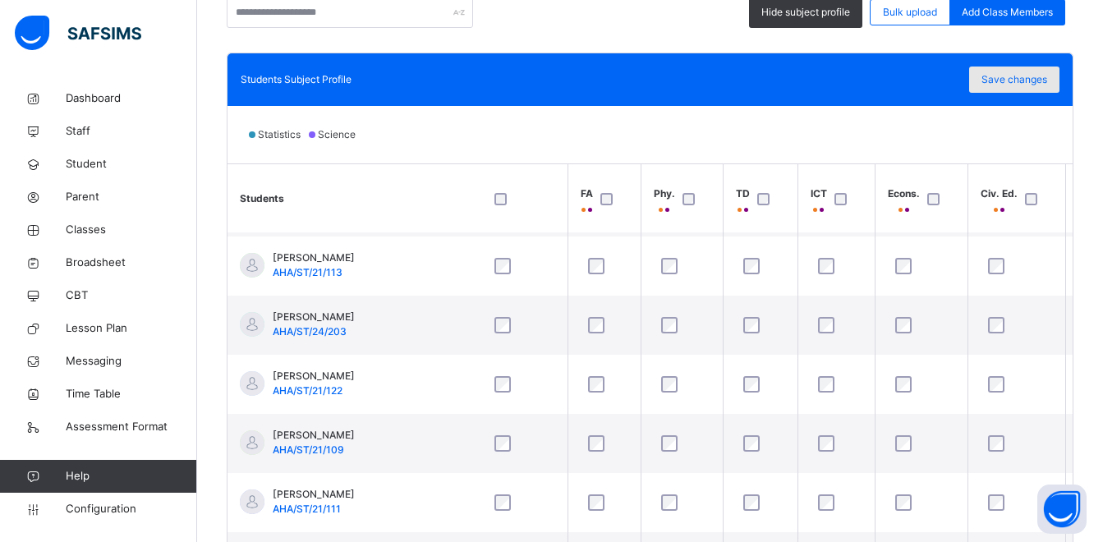
click at [1047, 84] on span "Save changes" at bounding box center [1014, 79] width 66 height 15
click at [1055, 79] on div "Save changes" at bounding box center [1014, 79] width 90 height 26
click at [1038, 75] on span "Save changes" at bounding box center [1014, 79] width 66 height 15
click at [1046, 82] on span "Save changes" at bounding box center [1014, 79] width 66 height 15
drag, startPoint x: 1046, startPoint y: 82, endPoint x: 1027, endPoint y: 84, distance: 19.0
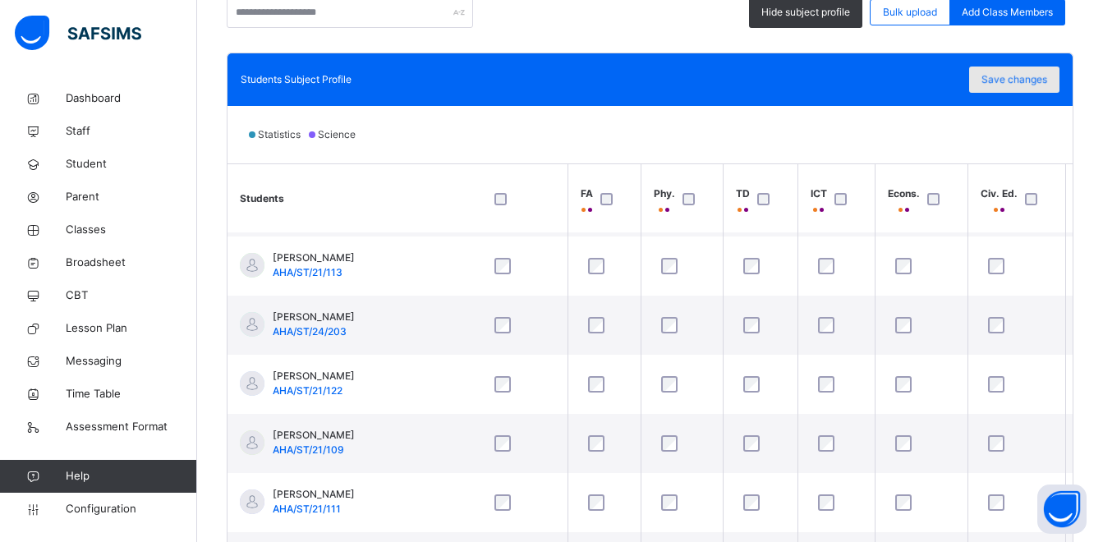
click at [1027, 84] on div "Save changes" at bounding box center [1014, 79] width 90 height 26
